Goal: Find specific page/section: Find specific page/section

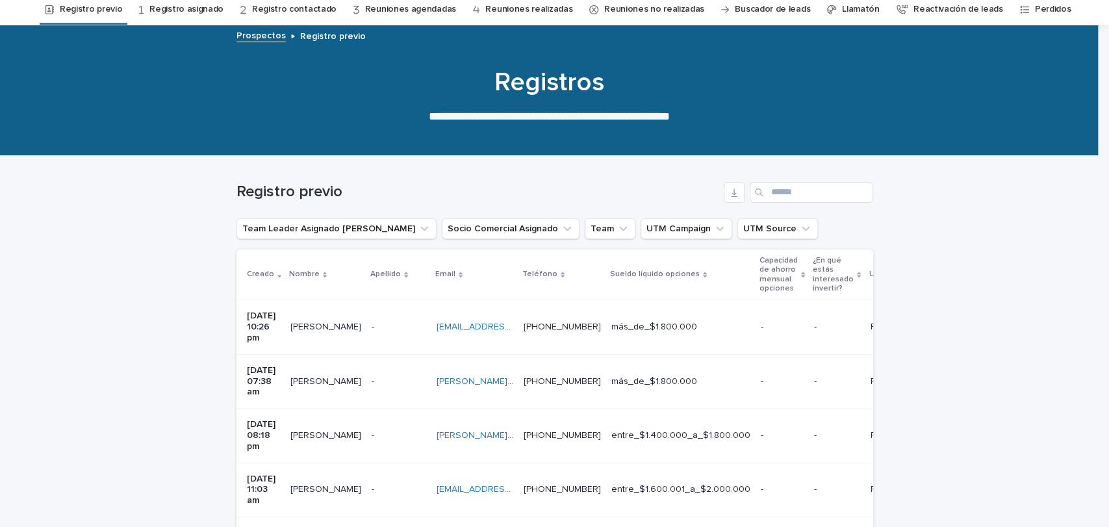
scroll to position [48, 0]
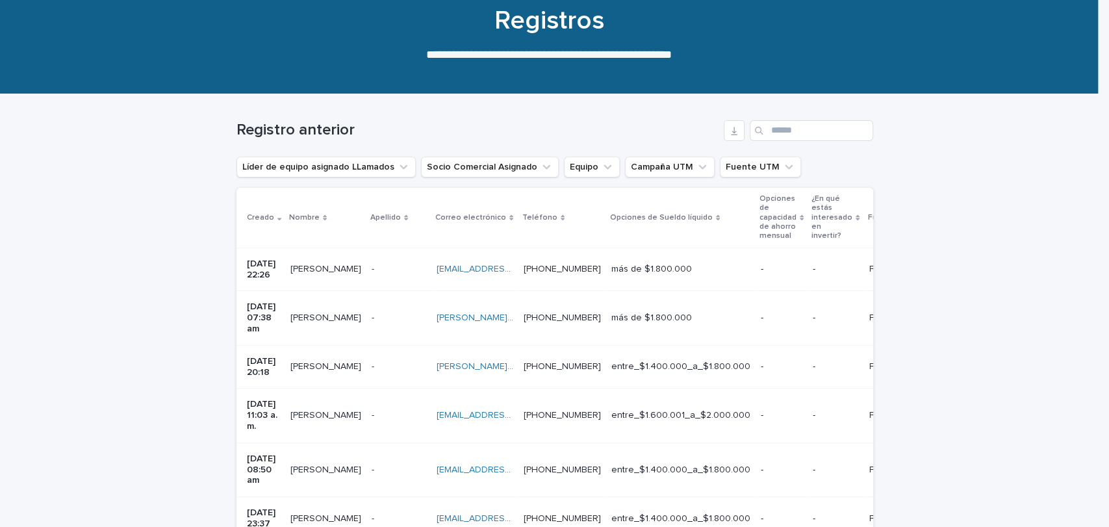
scroll to position [420, 0]
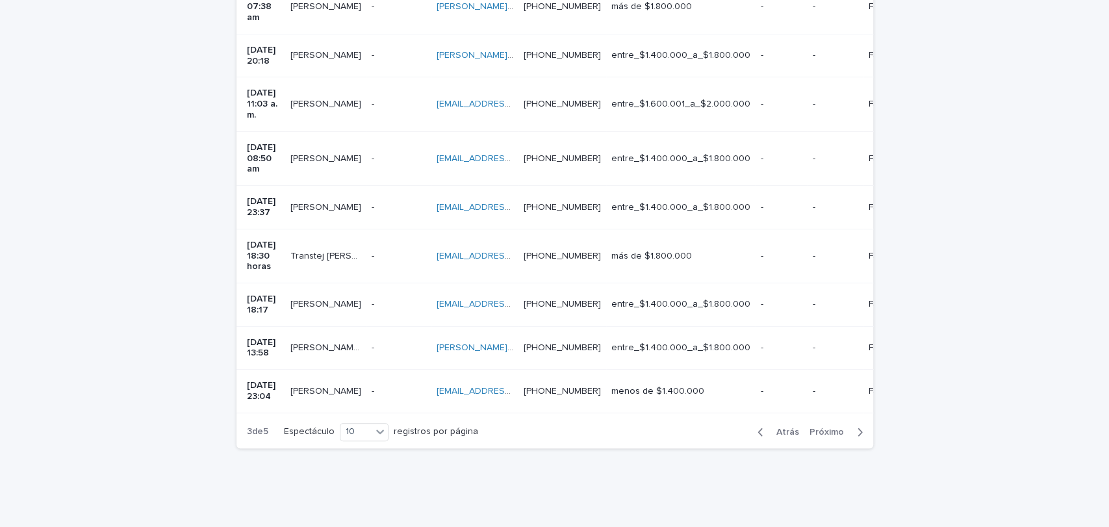
click at [757, 428] on icon "button" at bounding box center [759, 432] width 5 height 8
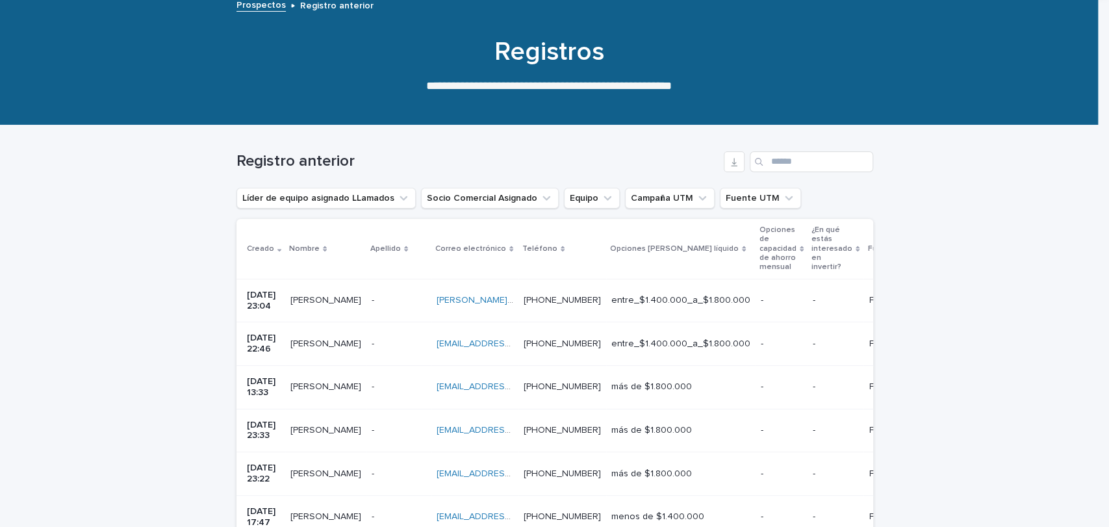
scroll to position [81, 0]
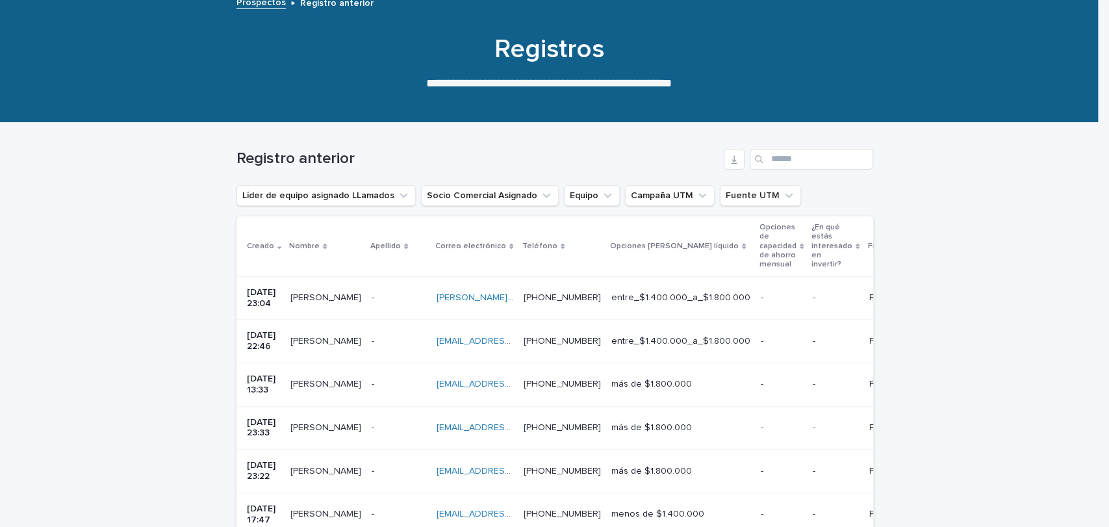
click at [395, 338] on p at bounding box center [399, 341] width 55 height 11
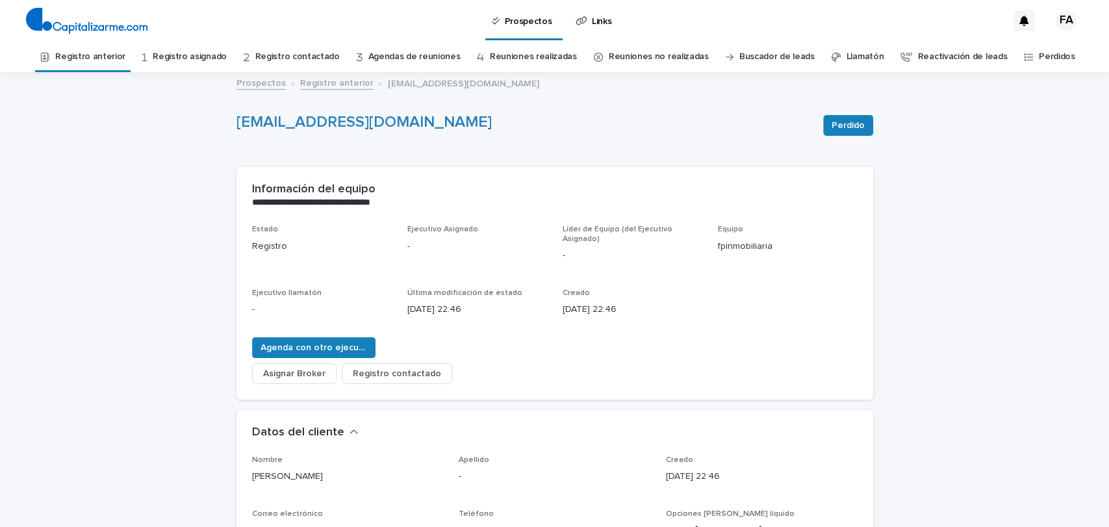
click at [311, 79] on font "Registro anterior" at bounding box center [336, 83] width 73 height 9
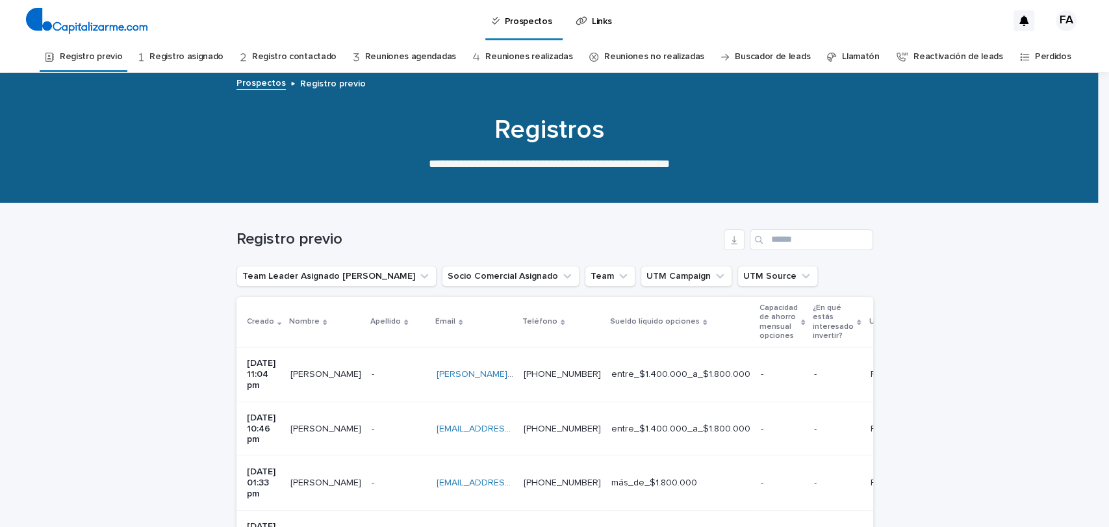
scroll to position [42, 0]
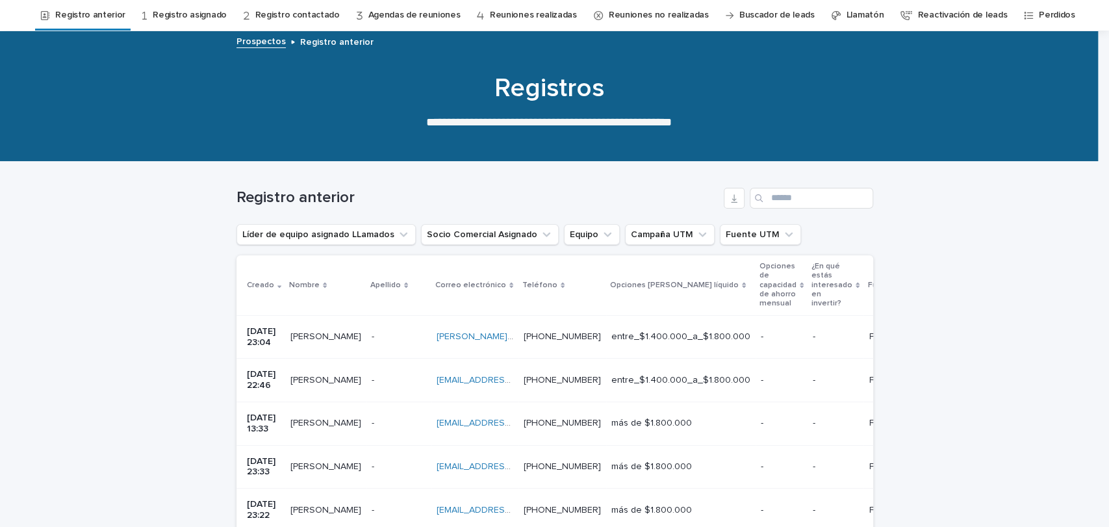
click at [390, 354] on td "- -" at bounding box center [398, 337] width 65 height 44
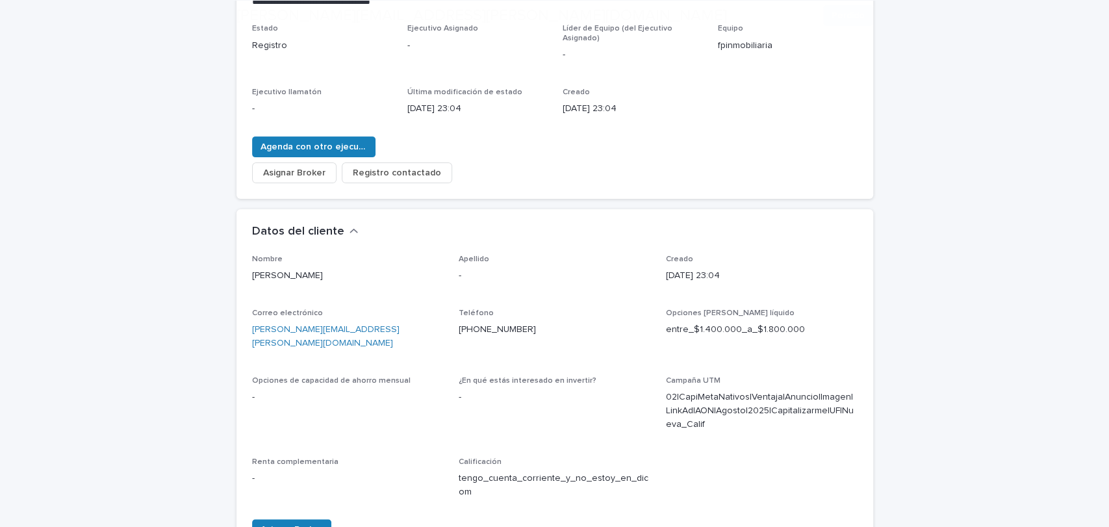
scroll to position [213, 0]
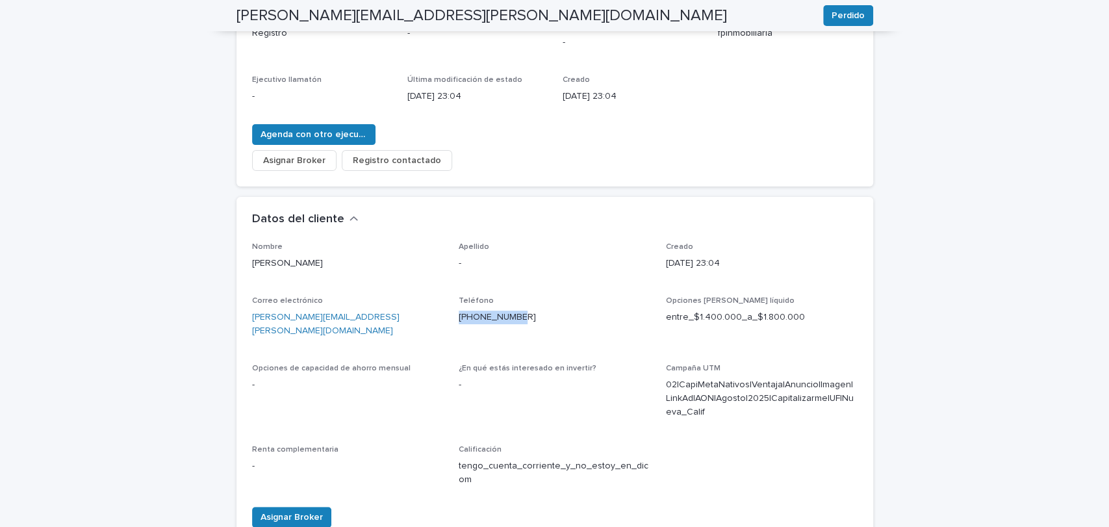
drag, startPoint x: 527, startPoint y: 318, endPoint x: 452, endPoint y: 312, distance: 75.6
click at [452, 312] on div "Nombre [PERSON_NAME] - Creado [DATE] 23:04 Correo electrónico [PERSON_NAME][EMA…" at bounding box center [554, 369] width 605 height 255
copy font "[PHONE_NUMBER]"
